Goal: Transaction & Acquisition: Purchase product/service

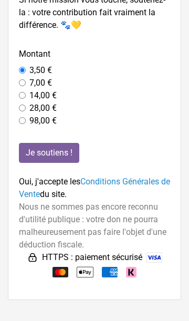
scroll to position [322, 0]
